Goal: Ask a question

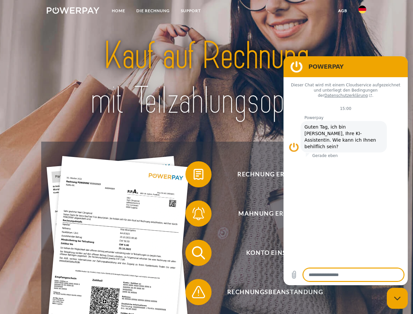
click at [73, 11] on img at bounding box center [73, 10] width 53 height 7
click at [363, 11] on img at bounding box center [363, 10] width 8 height 8
click at [343, 11] on link "agb" at bounding box center [343, 11] width 20 height 12
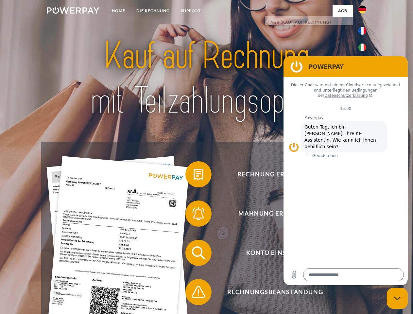
click at [194, 176] on span at bounding box center [188, 174] width 33 height 33
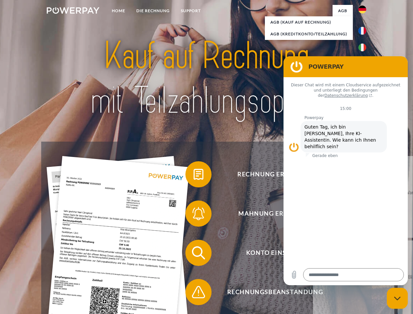
click at [194, 215] on span at bounding box center [188, 213] width 33 height 33
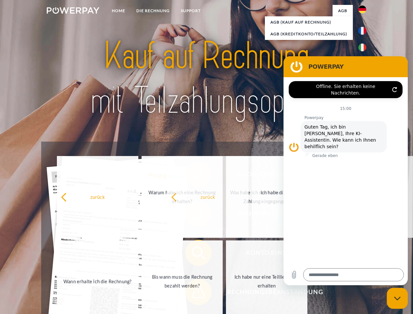
click at [194, 293] on span at bounding box center [188, 292] width 33 height 33
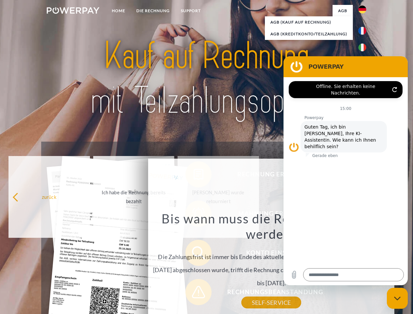
click at [398, 298] on icon "Messaging-Fenster schließen" at bounding box center [397, 298] width 7 height 4
type textarea "*"
